Goal: Complete application form

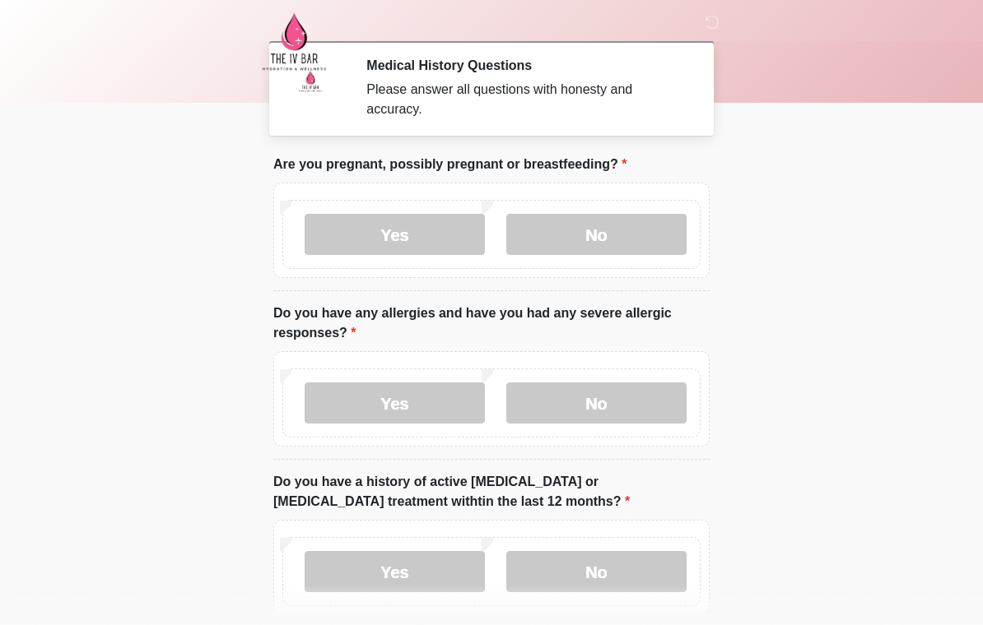
click at [978, 337] on body "‎ ‎ Medical History Questions Please answer all questions with honesty and accu…" at bounding box center [491, 312] width 983 height 625
click at [613, 239] on label "No" at bounding box center [596, 234] width 180 height 41
click at [414, 415] on label "Yes" at bounding box center [394, 403] width 180 height 41
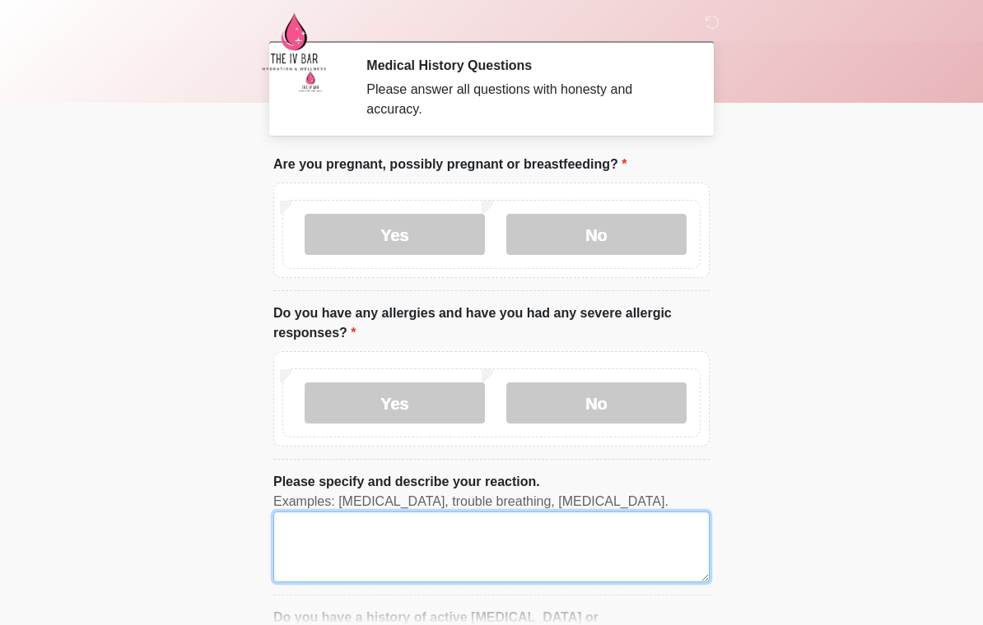
click at [573, 549] on textarea "Please specify and describe your reaction." at bounding box center [491, 547] width 436 height 71
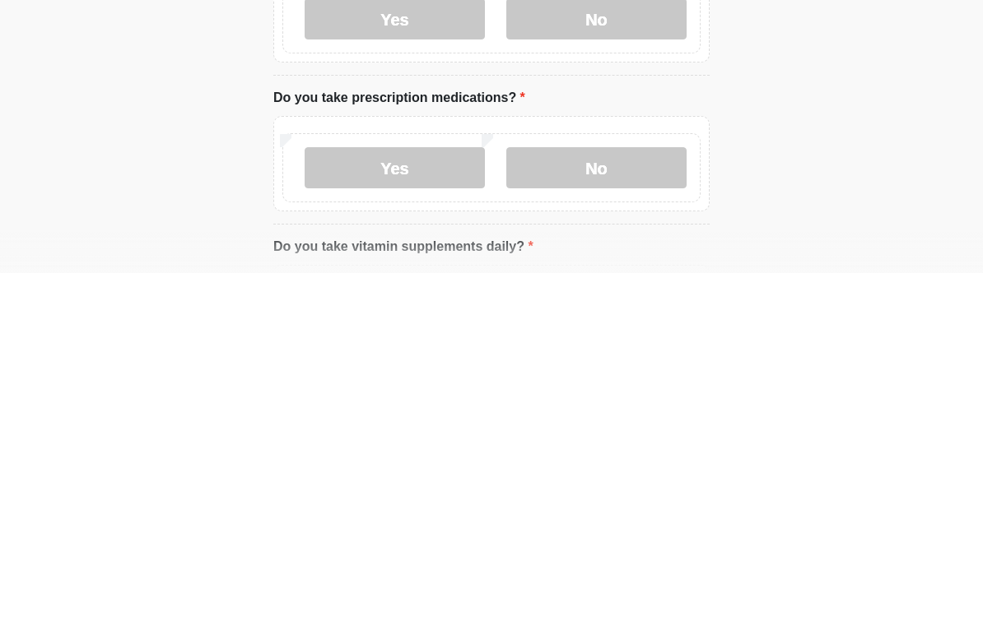
type textarea "**********"
click at [615, 500] on label "No" at bounding box center [596, 520] width 180 height 41
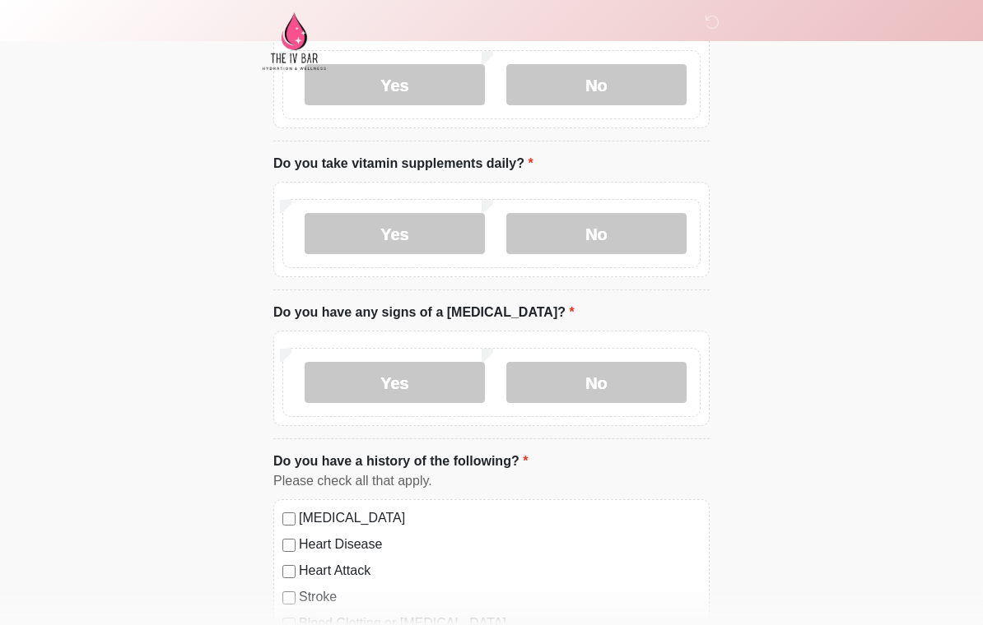
click at [588, 377] on label "No" at bounding box center [596, 383] width 180 height 41
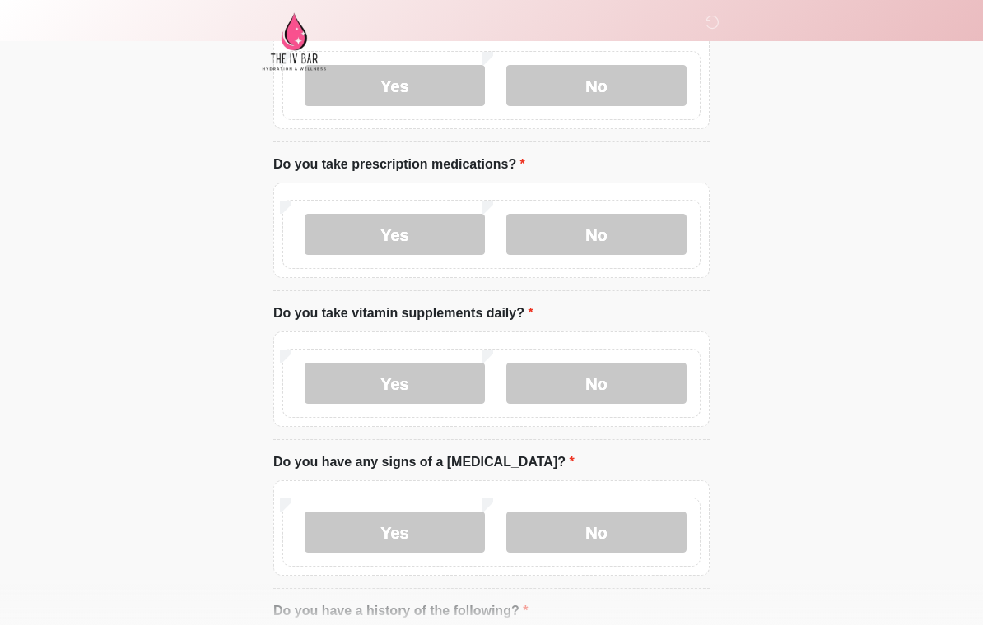
click at [592, 402] on label "No" at bounding box center [596, 383] width 180 height 41
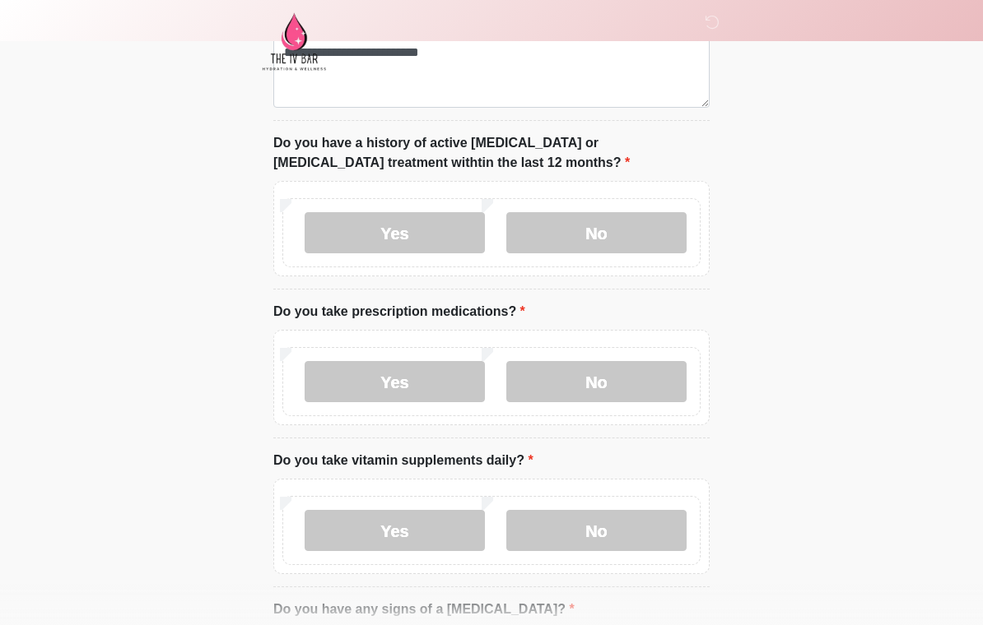
scroll to position [470, 0]
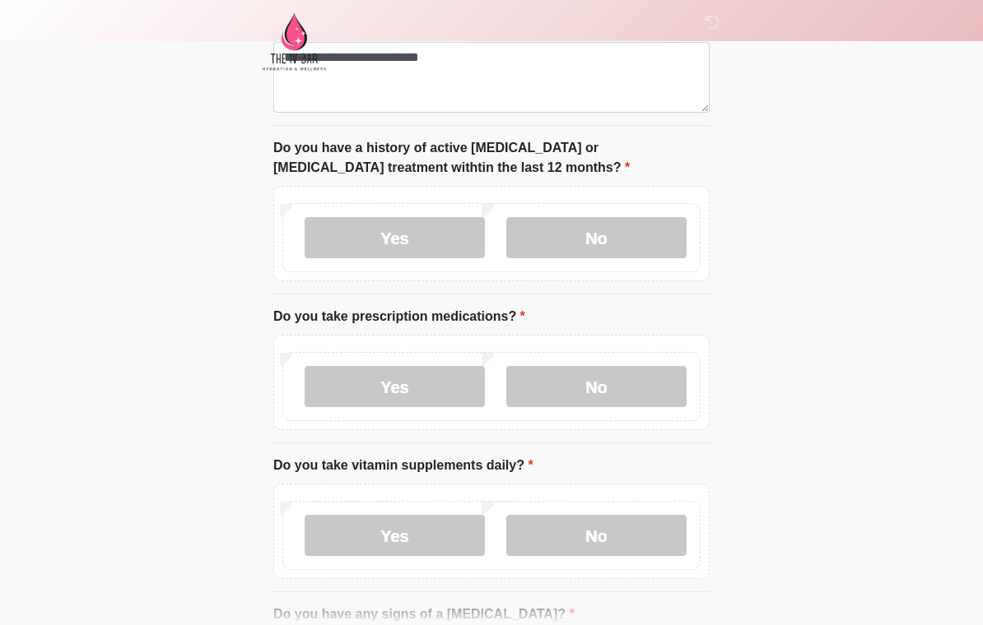
click at [642, 227] on label "No" at bounding box center [596, 237] width 180 height 41
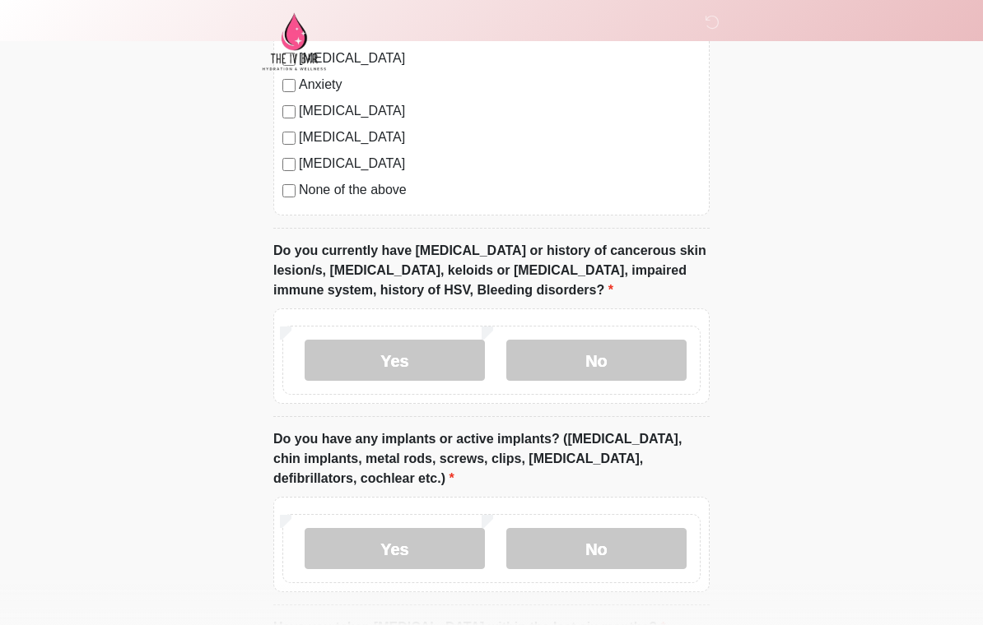
scroll to position [1401, 0]
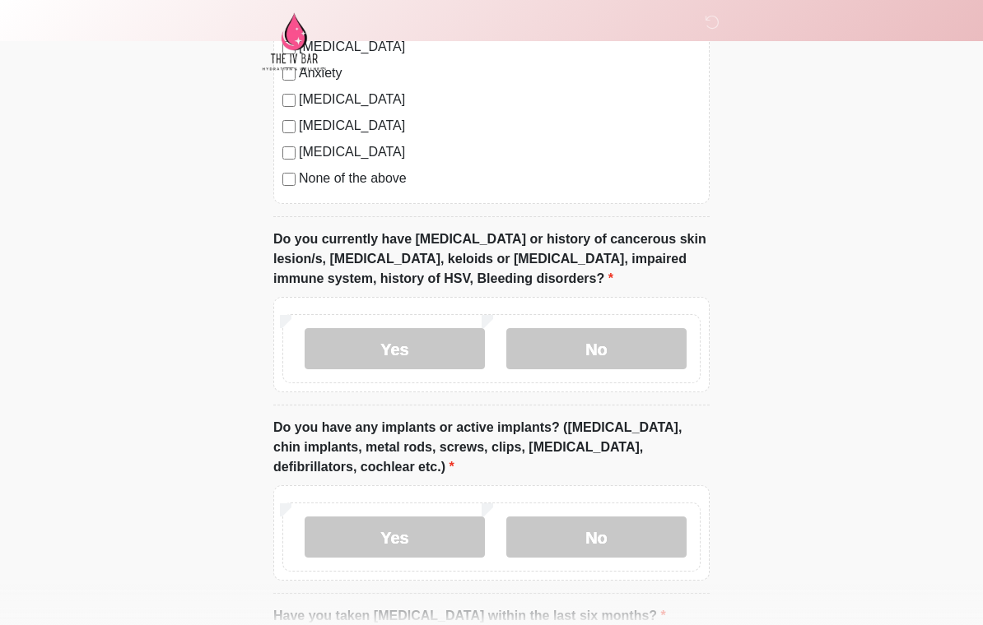
click at [652, 339] on label "No" at bounding box center [596, 348] width 180 height 41
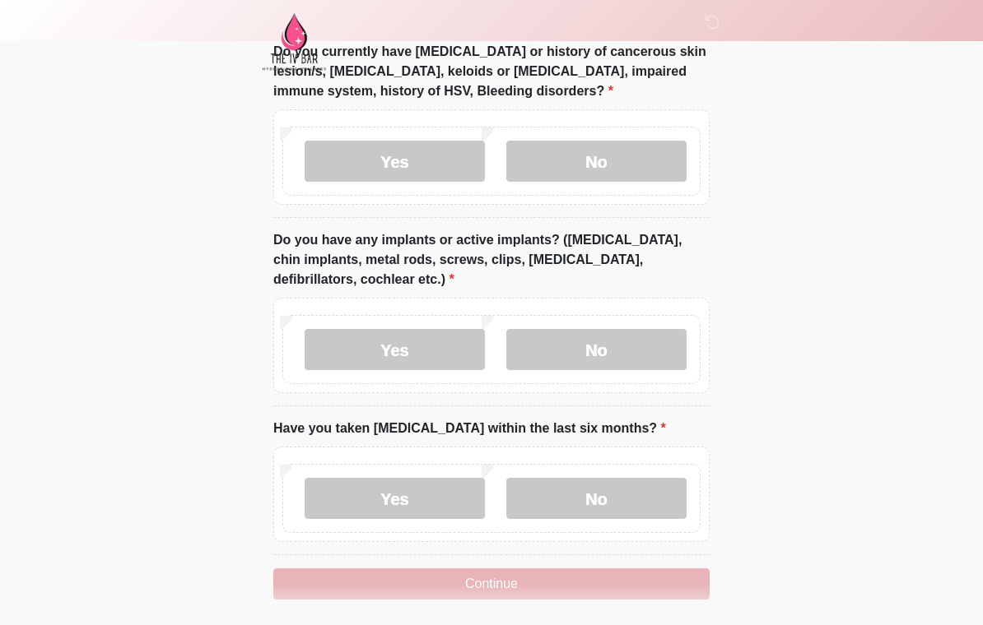
scroll to position [1587, 0]
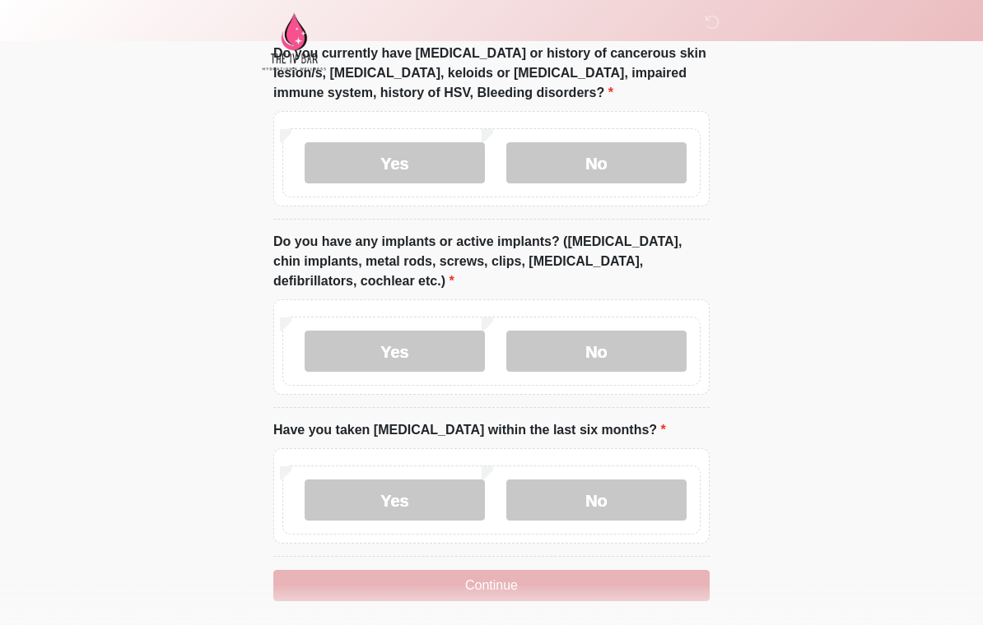
click at [634, 355] on label "No" at bounding box center [596, 351] width 180 height 41
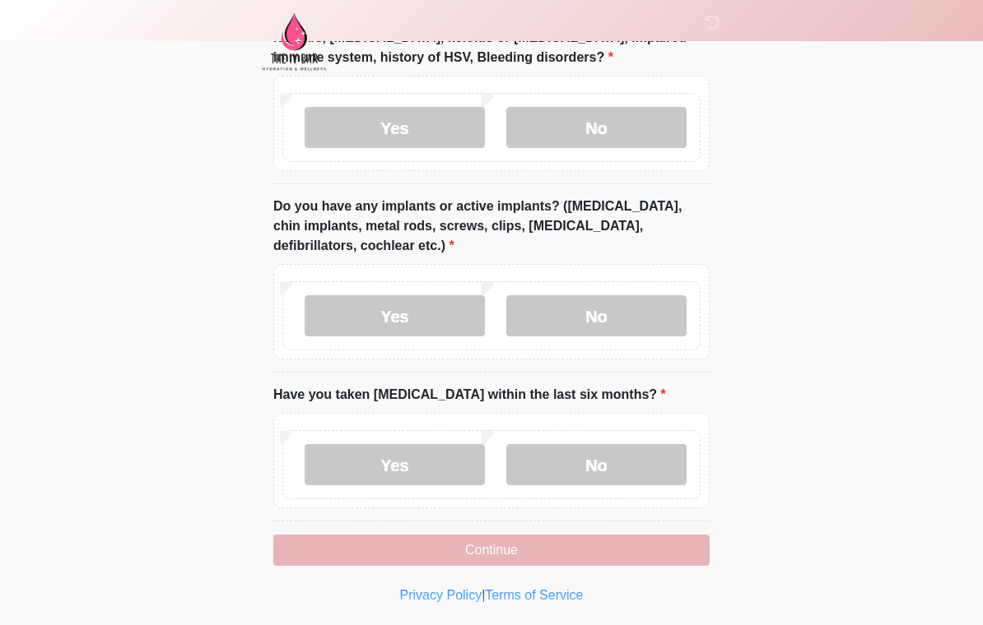
click at [642, 444] on label "No" at bounding box center [596, 464] width 180 height 41
click at [398, 544] on button "Continue" at bounding box center [491, 550] width 436 height 31
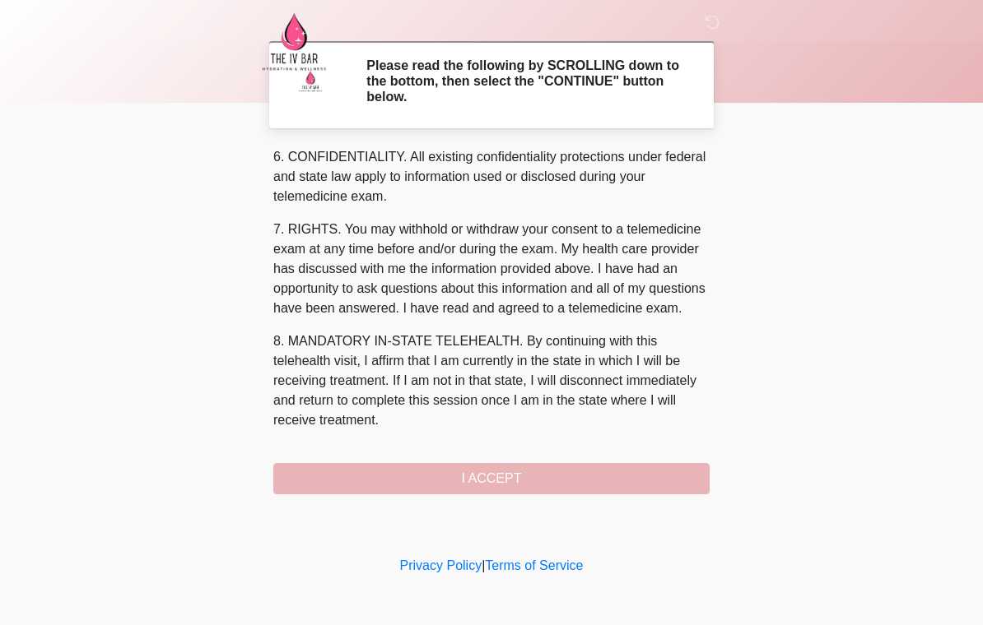
scroll to position [658, 0]
click at [359, 476] on button "I ACCEPT" at bounding box center [491, 478] width 436 height 31
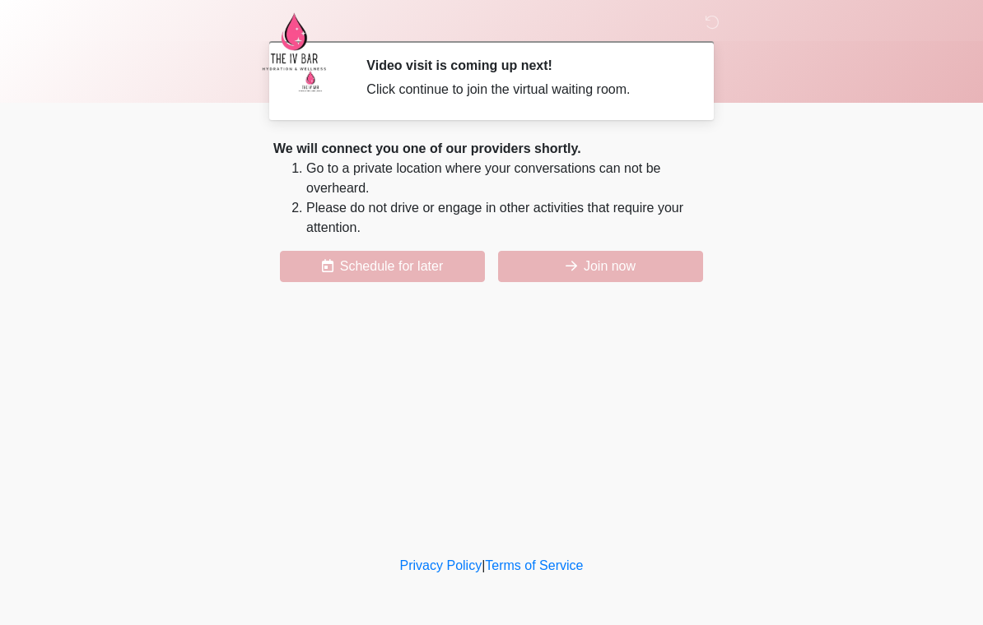
click at [599, 264] on button "Join now" at bounding box center [600, 266] width 205 height 31
